Goal: Task Accomplishment & Management: Complete application form

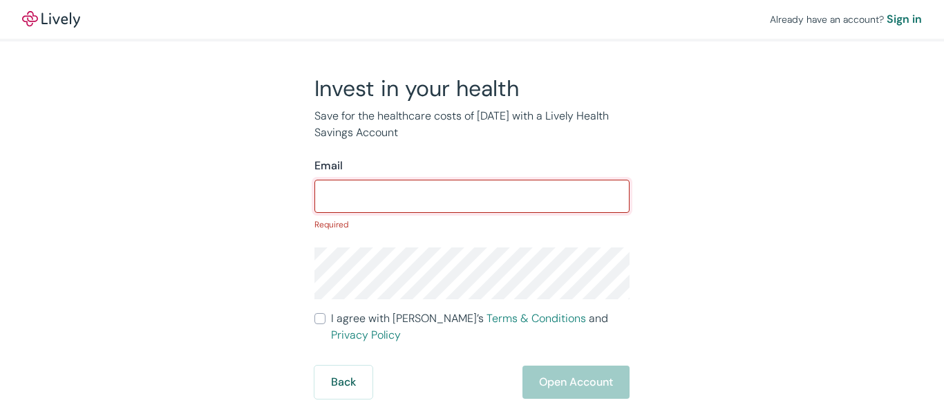
click at [319, 320] on input "I agree with Lively’s Terms & Conditions and Privacy Policy" at bounding box center [319, 318] width 11 height 11
checkbox input "false"
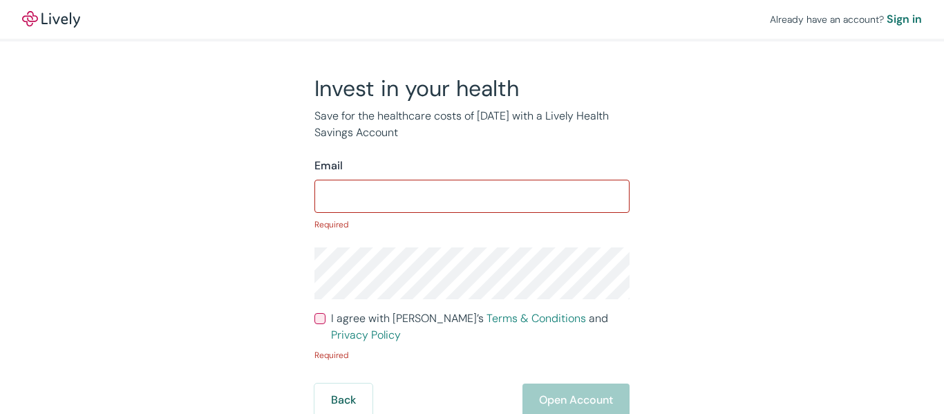
click at [473, 210] on div "​" at bounding box center [471, 196] width 315 height 33
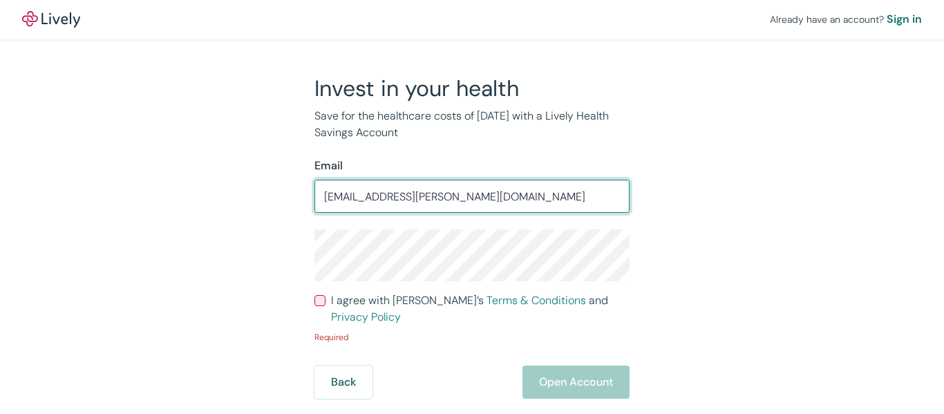
type input "[EMAIL_ADDRESS][PERSON_NAME][DOMAIN_NAME]"
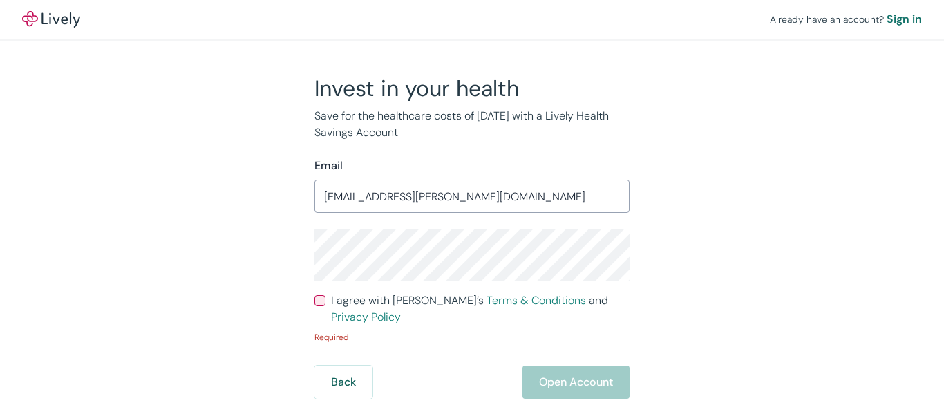
click at [649, 235] on div "Invest in your health Save for the healthcare costs of [DATE] with a Lively Hea…" at bounding box center [463, 237] width 663 height 324
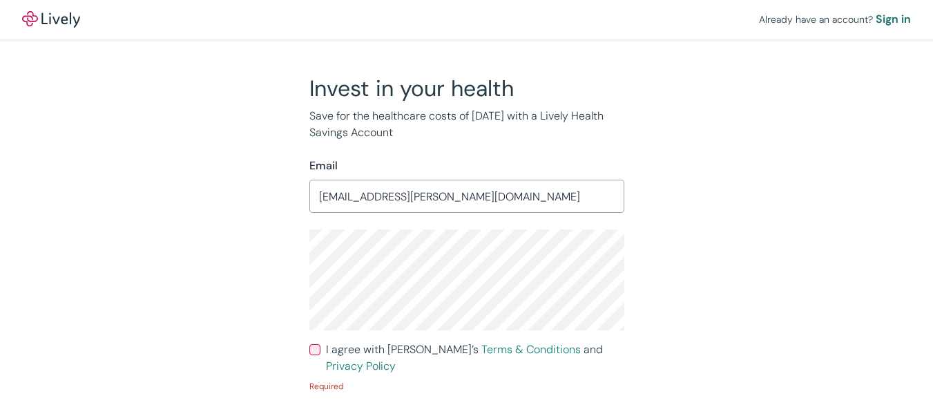
click at [316, 348] on input "I agree with Lively’s Terms & Conditions and Privacy Policy" at bounding box center [315, 349] width 11 height 11
checkbox input "true"
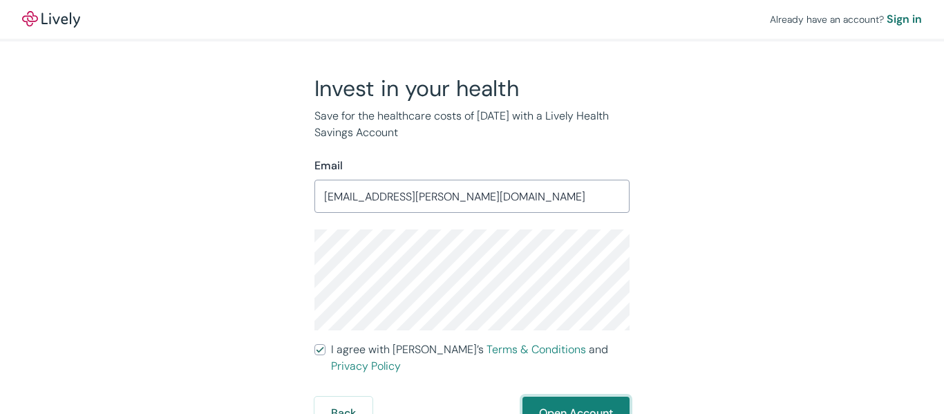
click at [571, 397] on button "Open Account" at bounding box center [575, 413] width 107 height 33
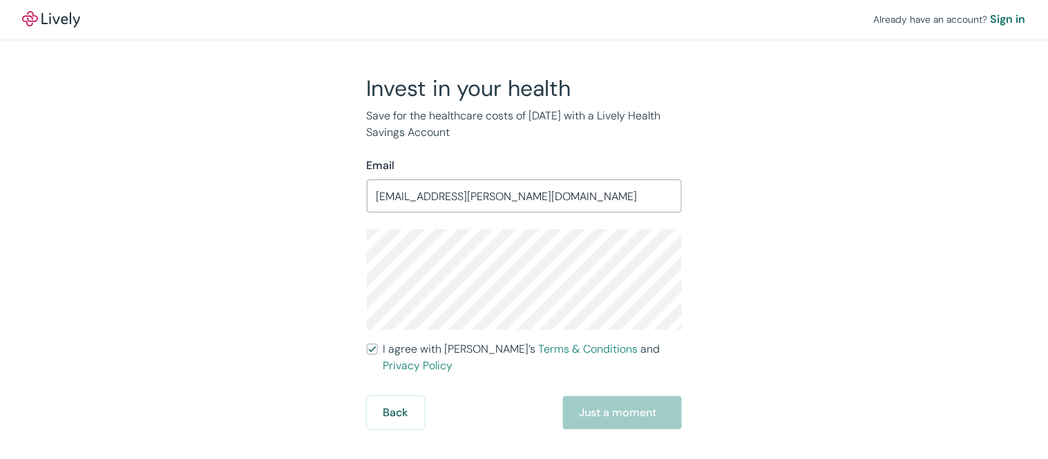
click at [613, 397] on div "Back Just a moment" at bounding box center [524, 413] width 315 height 33
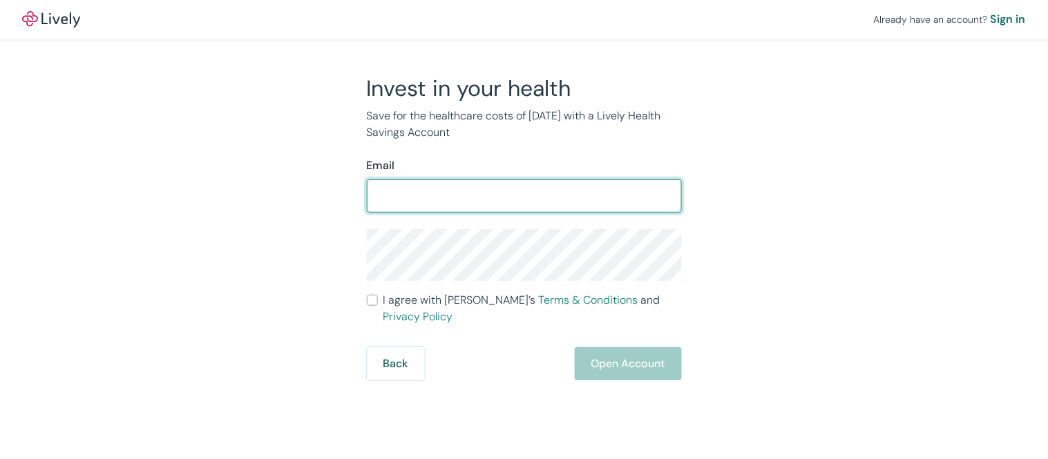
click at [457, 202] on input "Email" at bounding box center [524, 196] width 315 height 28
type input "[EMAIL_ADDRESS][PERSON_NAME][DOMAIN_NAME]"
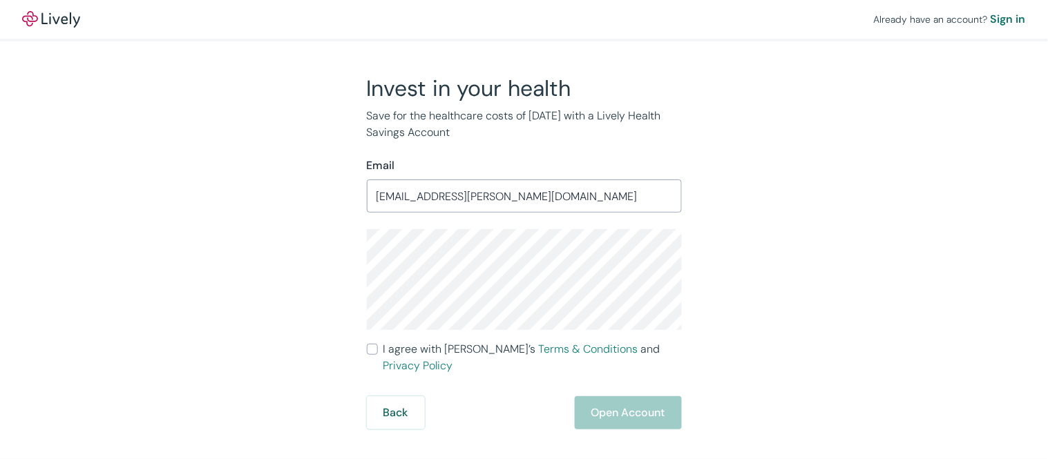
click at [372, 350] on input "I agree with Lively’s Terms & Conditions and Privacy Policy" at bounding box center [372, 349] width 11 height 11
checkbox input "true"
click at [613, 398] on button "Open Account" at bounding box center [628, 413] width 107 height 33
